Goal: Navigation & Orientation: Go to known website

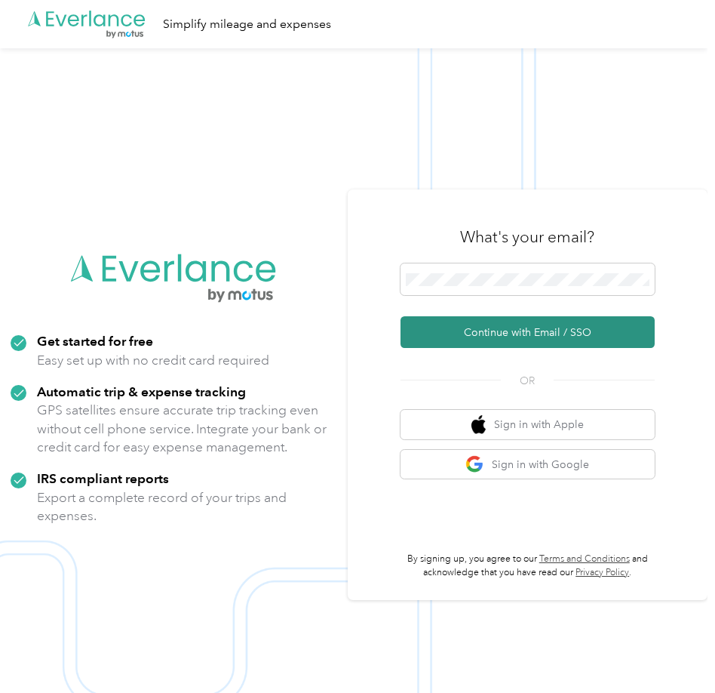
click at [453, 340] on button "Continue with Email / SSO" at bounding box center [528, 332] width 255 height 32
click at [487, 327] on button "Continue with Email / SSO" at bounding box center [528, 332] width 255 height 32
